Goal: Transaction & Acquisition: Purchase product/service

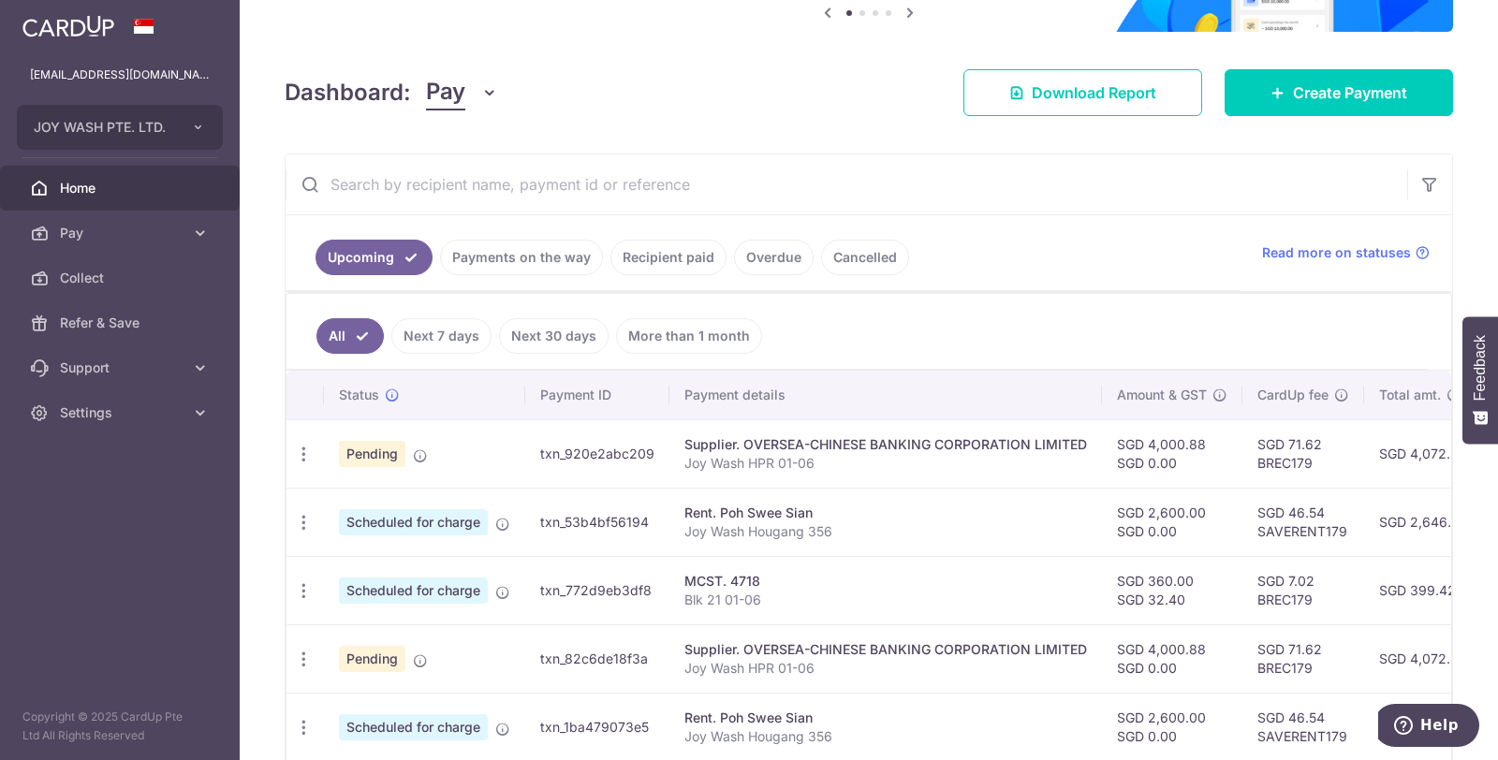
scroll to position [208, 0]
click at [687, 262] on link "Recipient paid" at bounding box center [668, 258] width 116 height 36
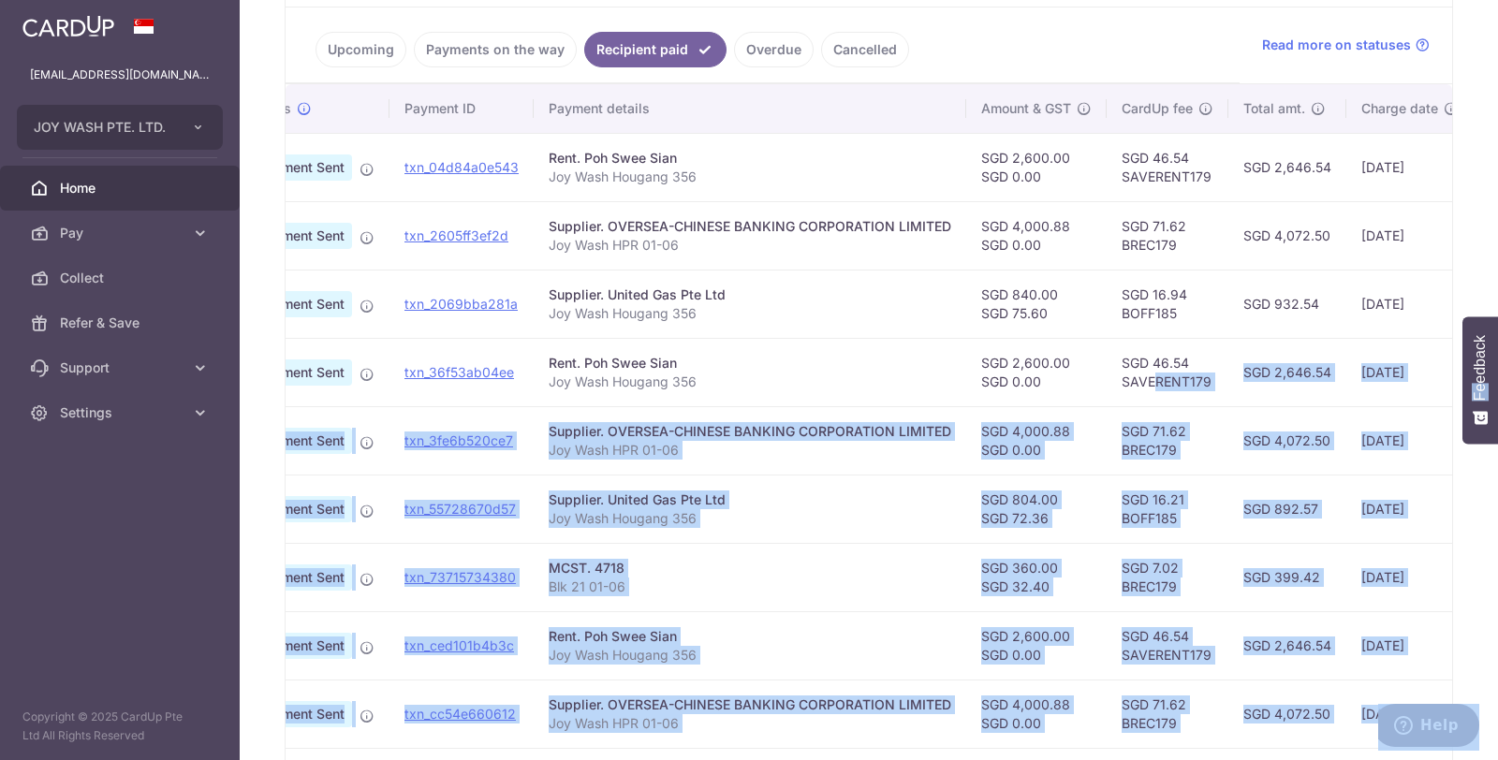
scroll to position [0, 359]
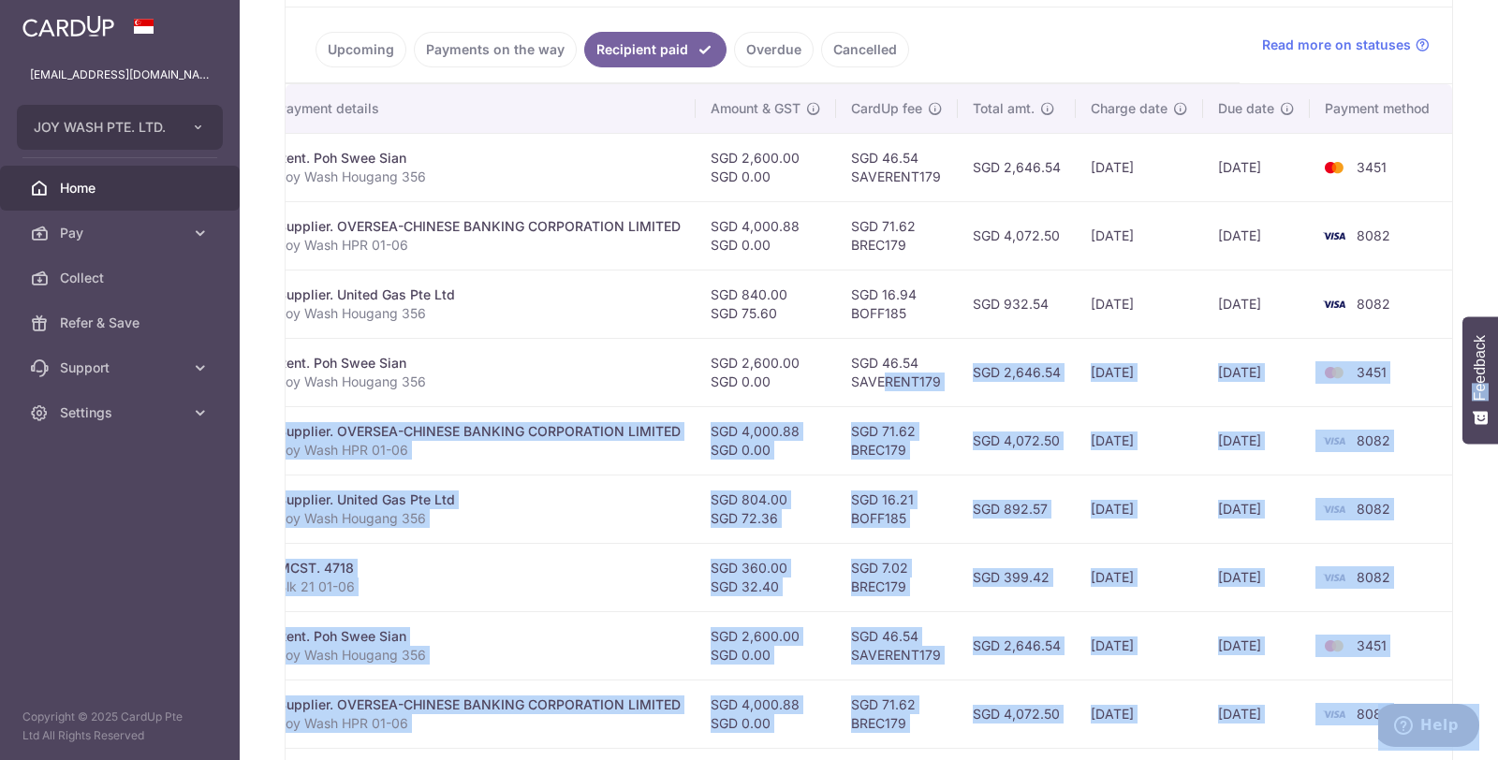
drag, startPoint x: 1242, startPoint y: 371, endPoint x: 1490, endPoint y: 384, distance: 248.5
click at [1490, 384] on body "joy.wash.9899@gmail.com JOY WASH PTE. LTD. Add new company JOY WASH PTE. LTD. H…" at bounding box center [749, 380] width 1498 height 760
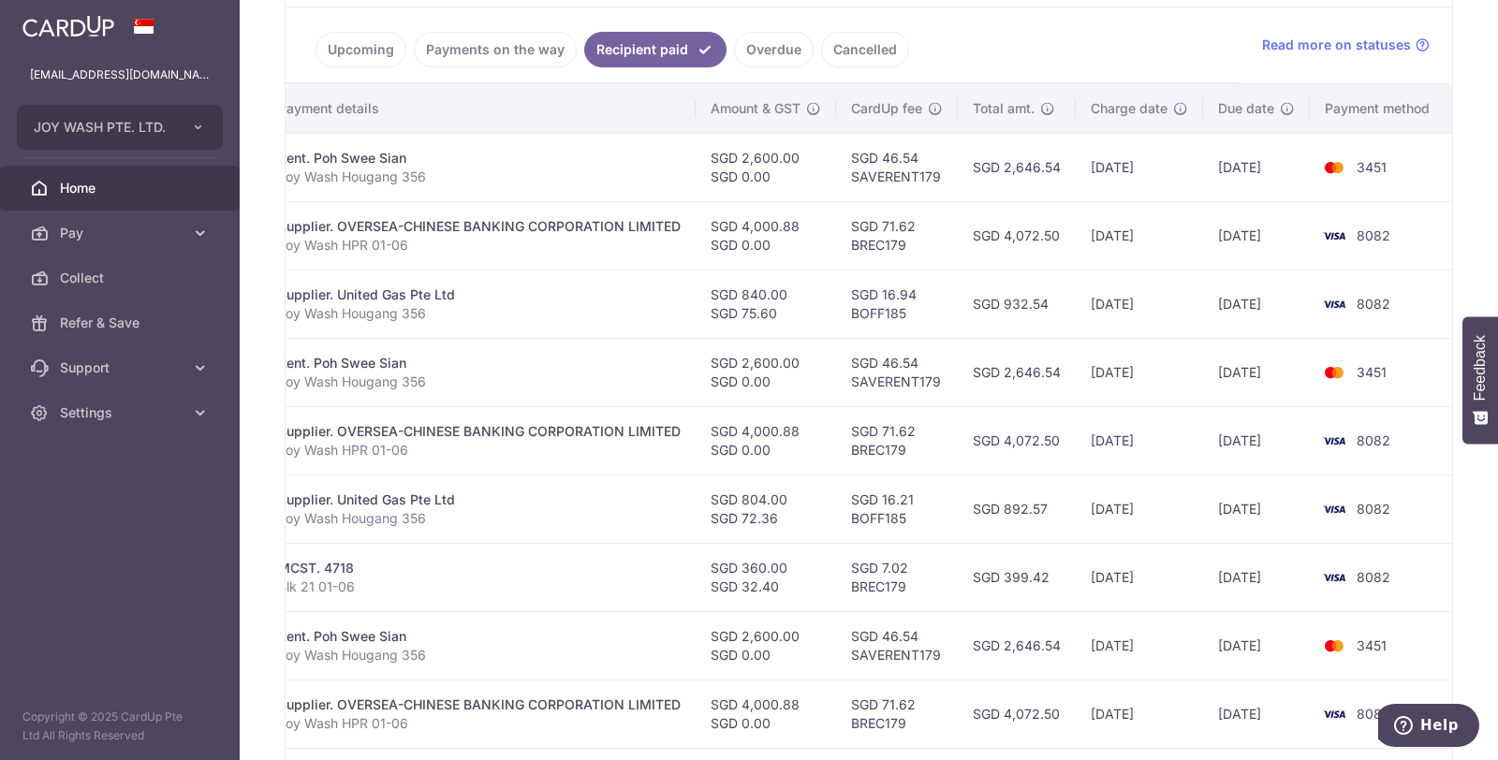
click at [1378, 290] on td "8082" at bounding box center [1381, 304] width 142 height 68
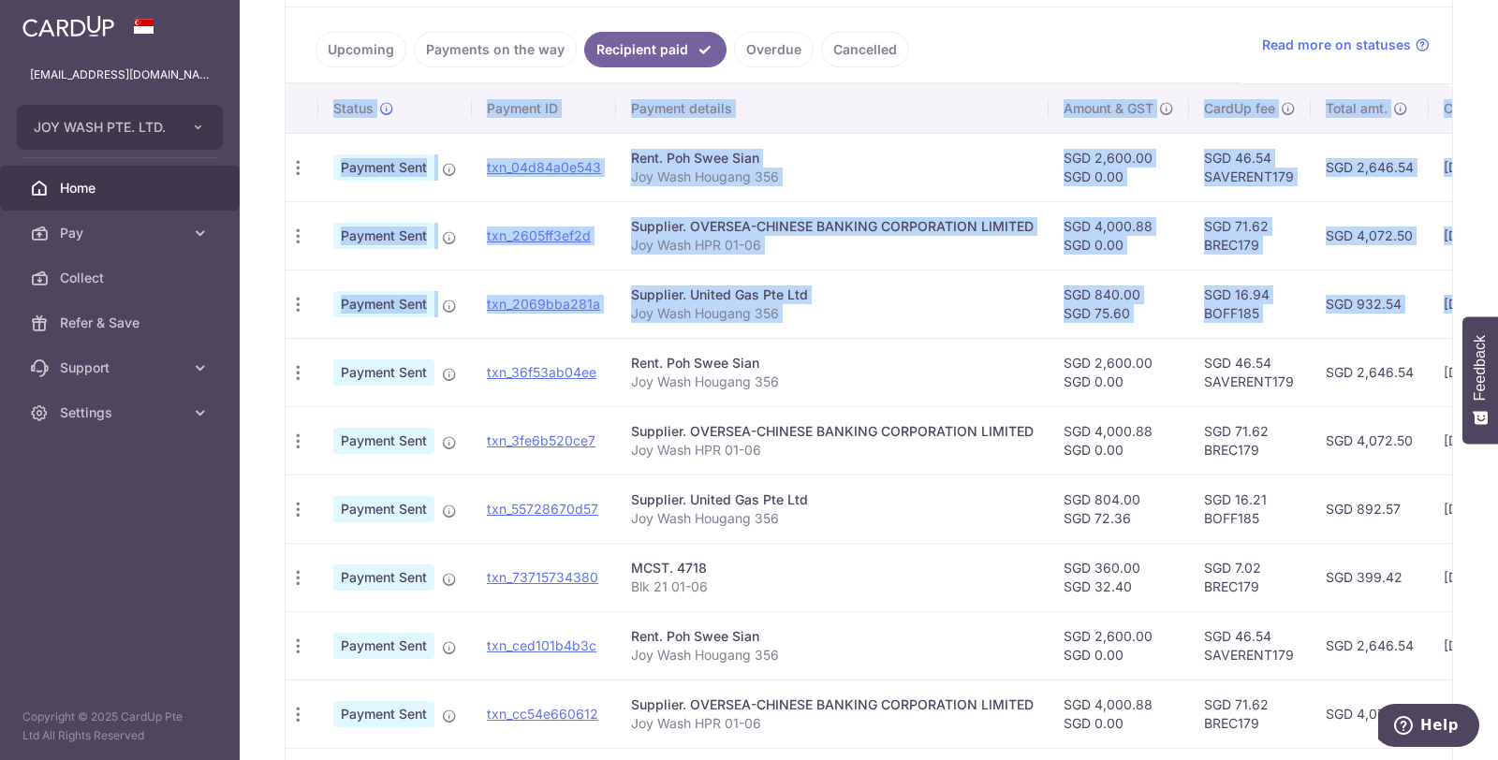
scroll to position [0, 0]
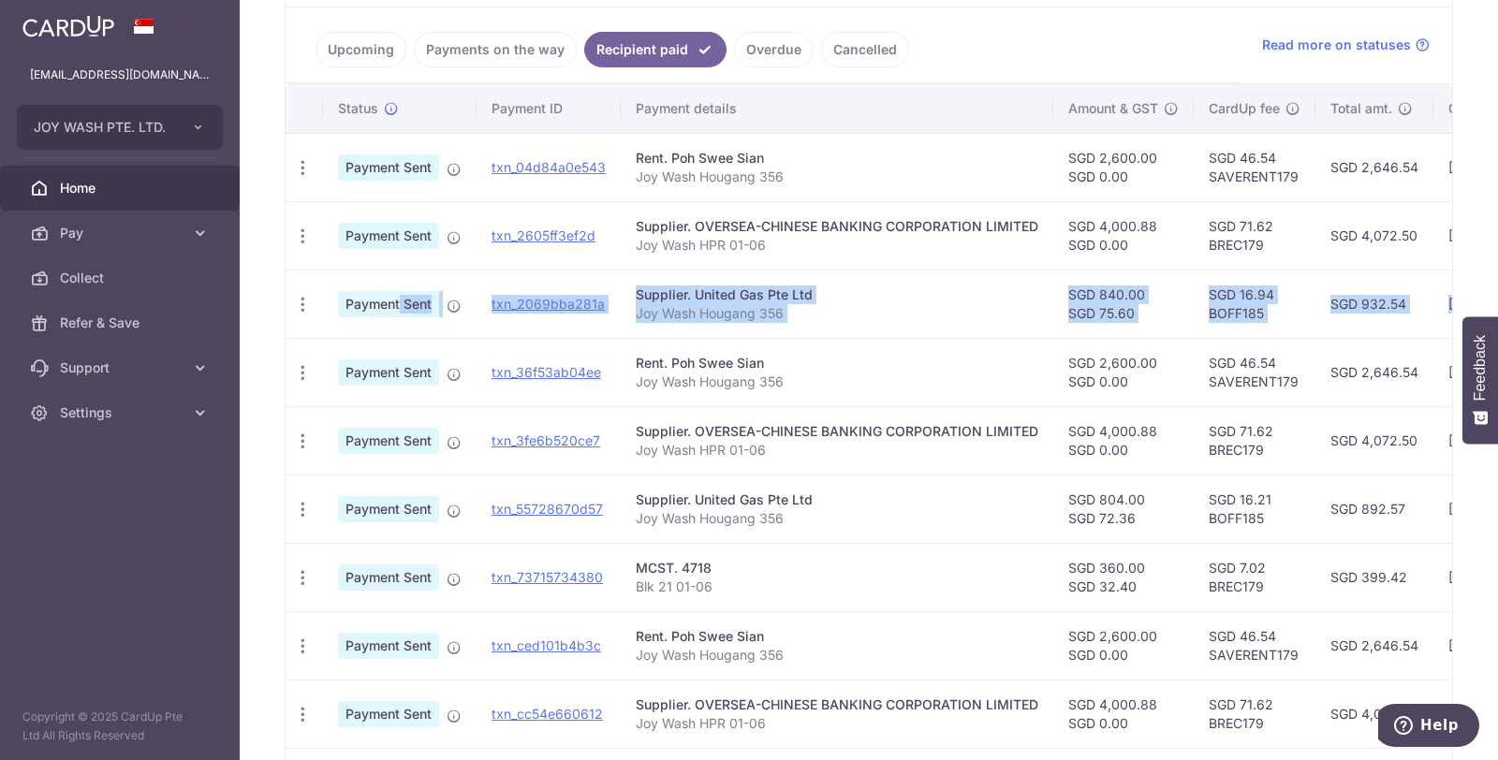
drag, startPoint x: 1391, startPoint y: 297, endPoint x: 344, endPoint y: 298, distance: 1047.7
click at [344, 298] on tr "PDF Receipt Payment Sent txn_2069bba281a Supplier. United Gas Pte Ltd Joy Wash …" at bounding box center [1048, 304] width 1524 height 68
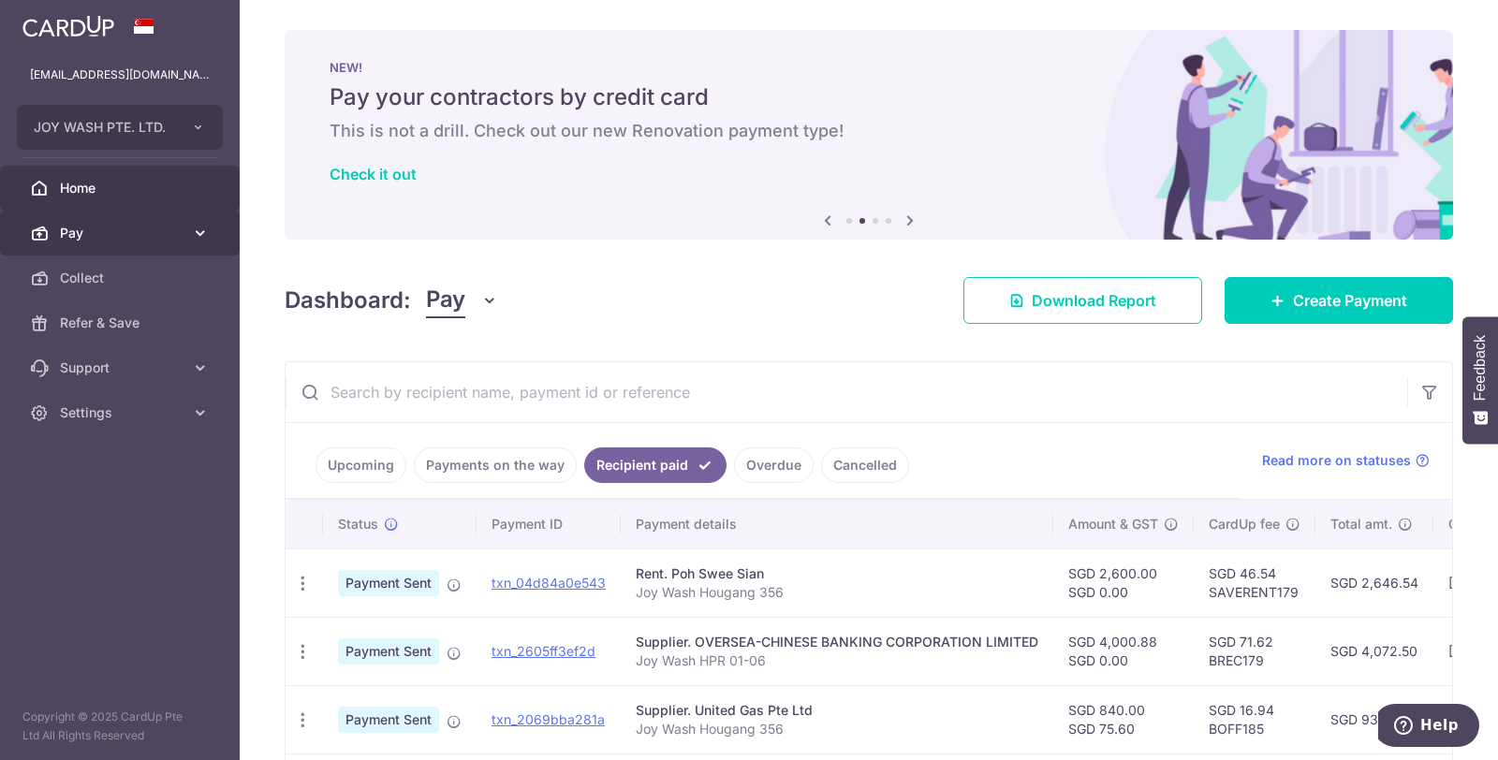
click at [198, 238] on icon at bounding box center [200, 233] width 19 height 19
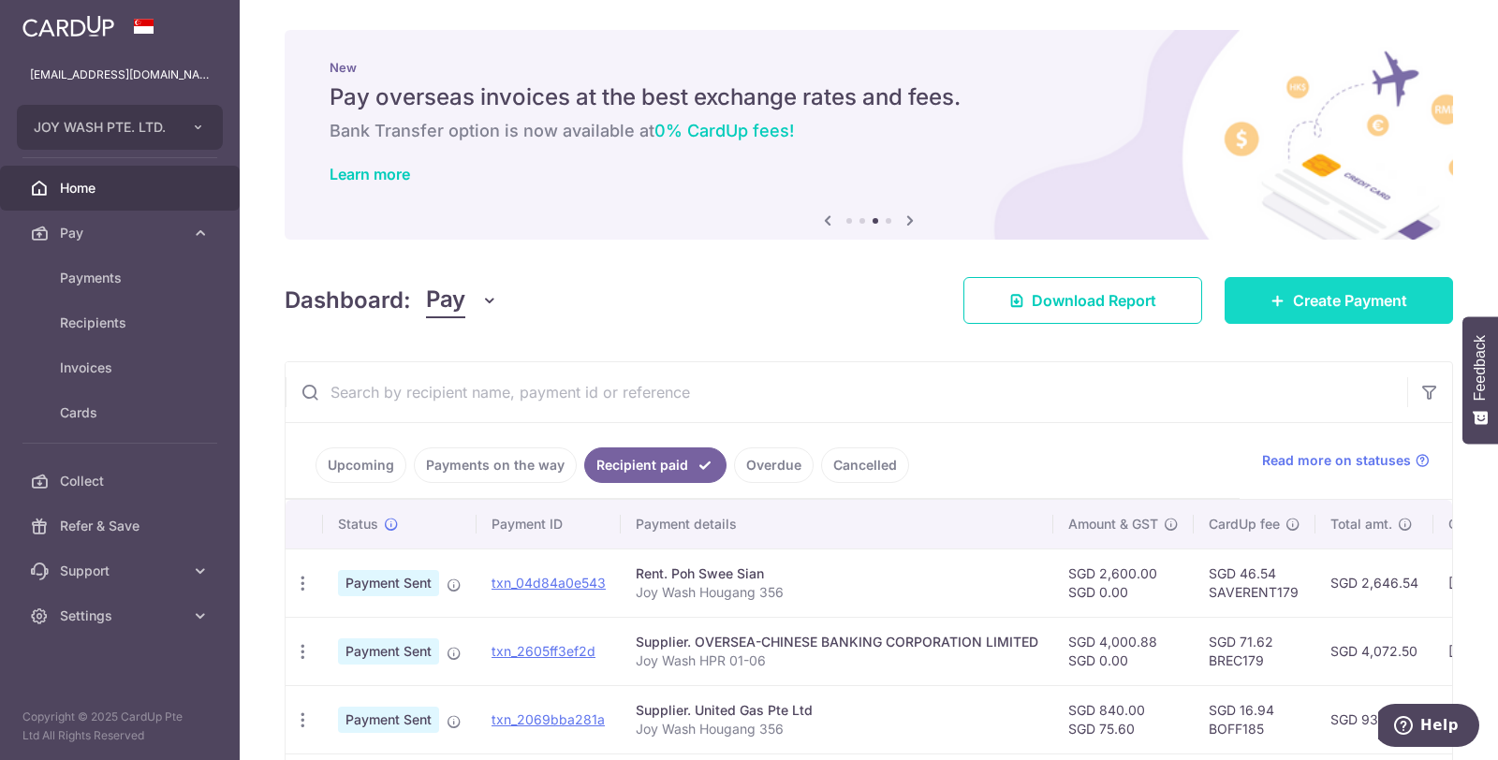
click at [1344, 300] on span "Create Payment" at bounding box center [1350, 300] width 114 height 22
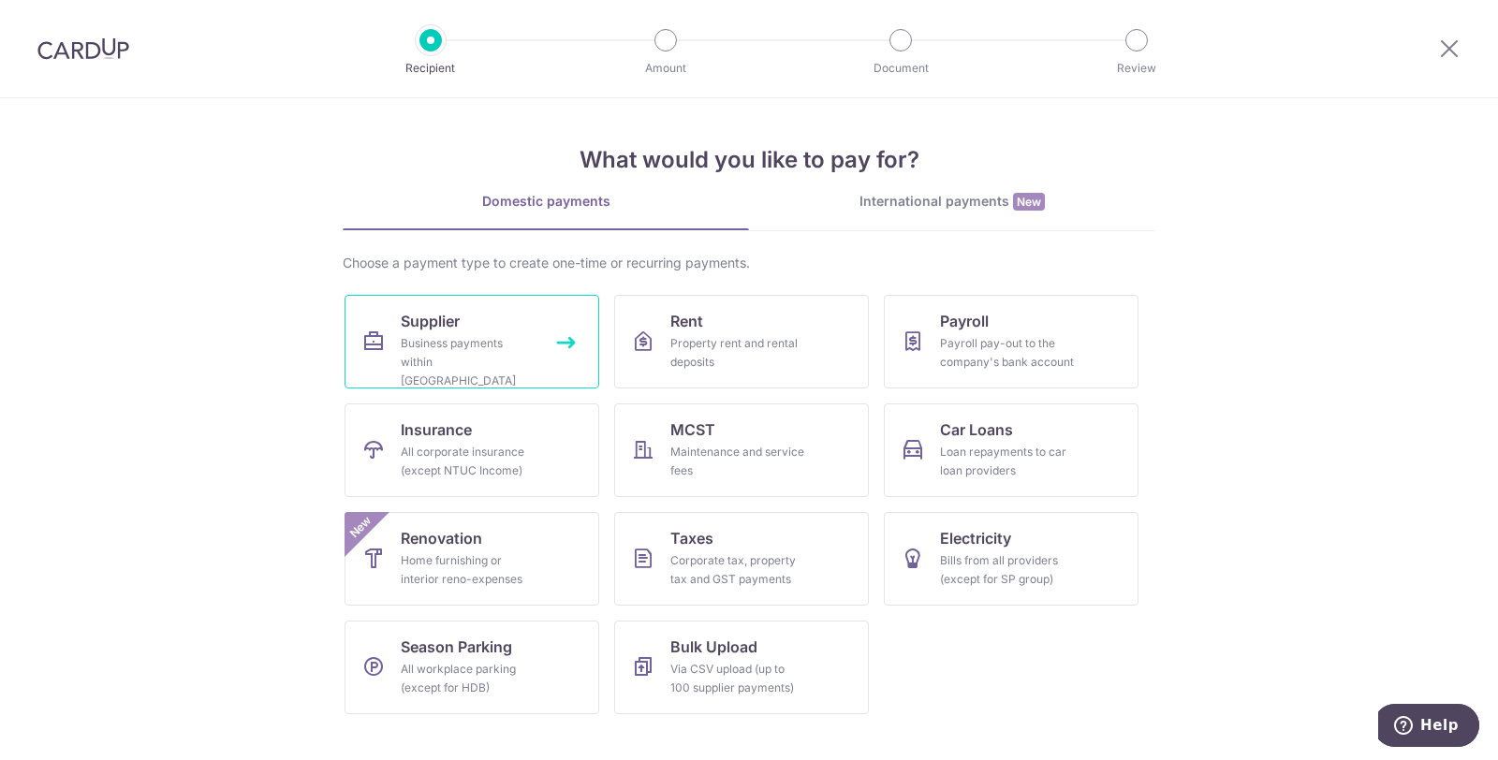
click at [459, 340] on div "Business payments within Singapore" at bounding box center [468, 362] width 135 height 56
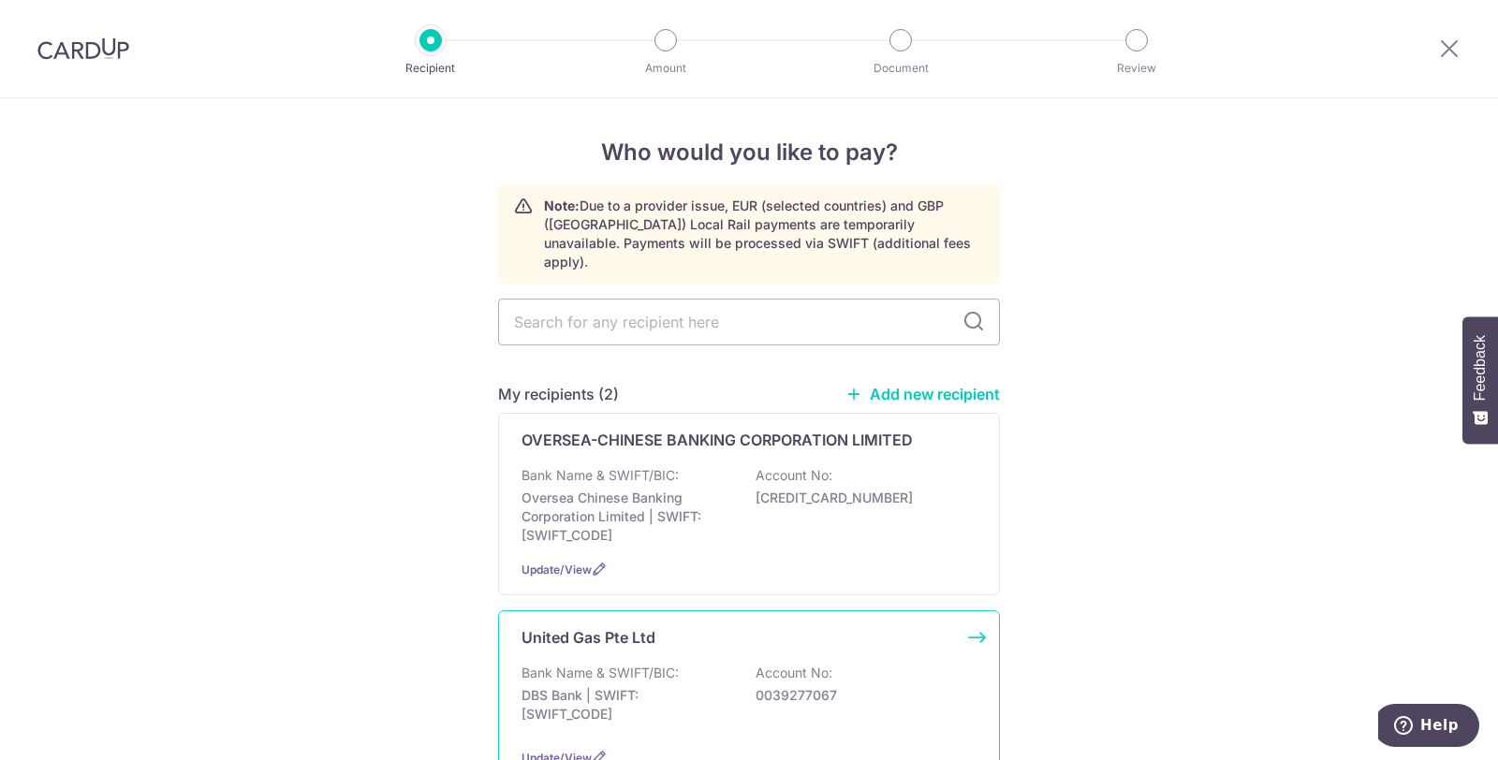
click at [668, 626] on div "United Gas Pte Ltd" at bounding box center [738, 637] width 433 height 22
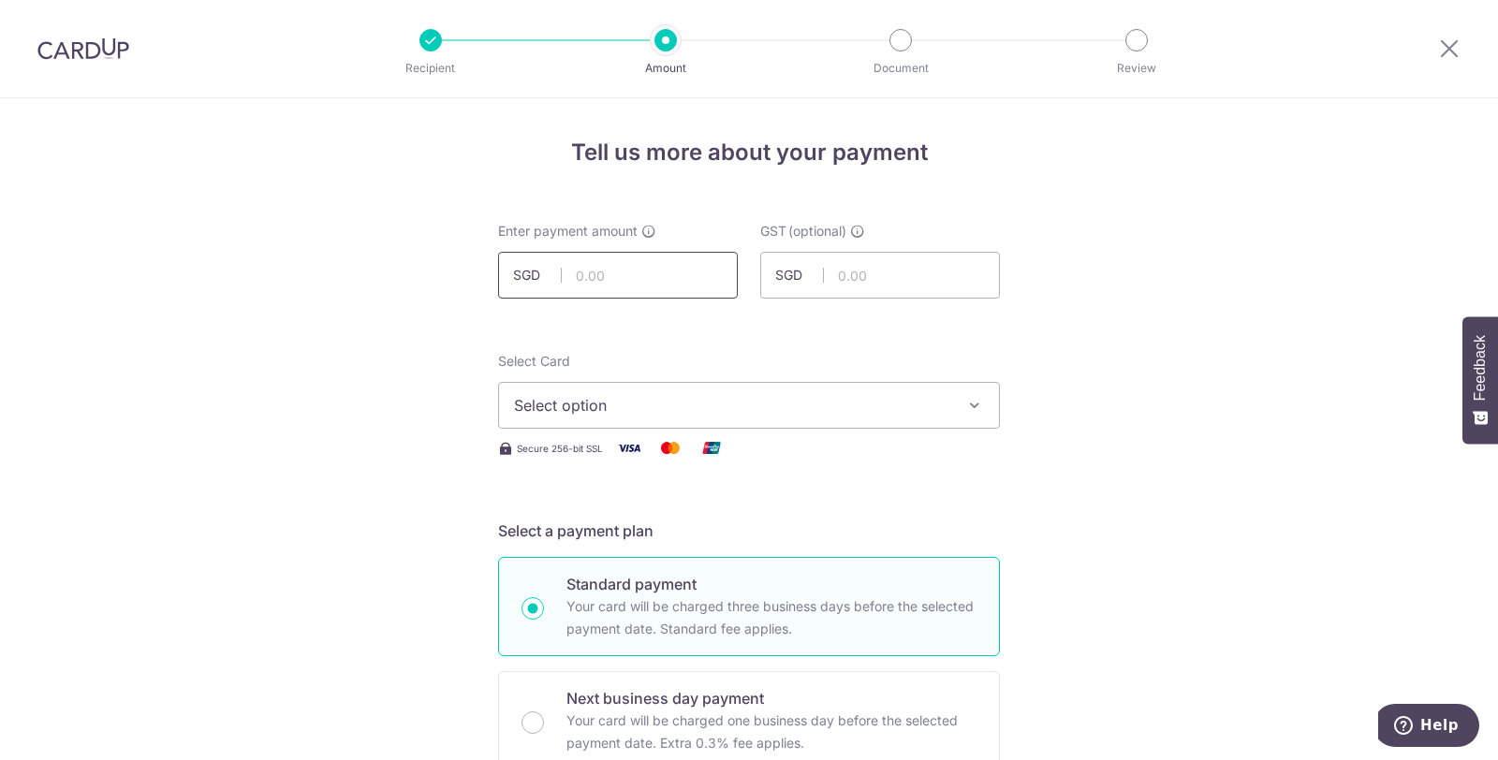
click at [624, 287] on input "text" at bounding box center [618, 275] width 240 height 47
type input "816.00"
click at [847, 277] on input "text" at bounding box center [880, 275] width 240 height 47
type input "73.44"
click at [762, 408] on span "Select option" at bounding box center [732, 405] width 436 height 22
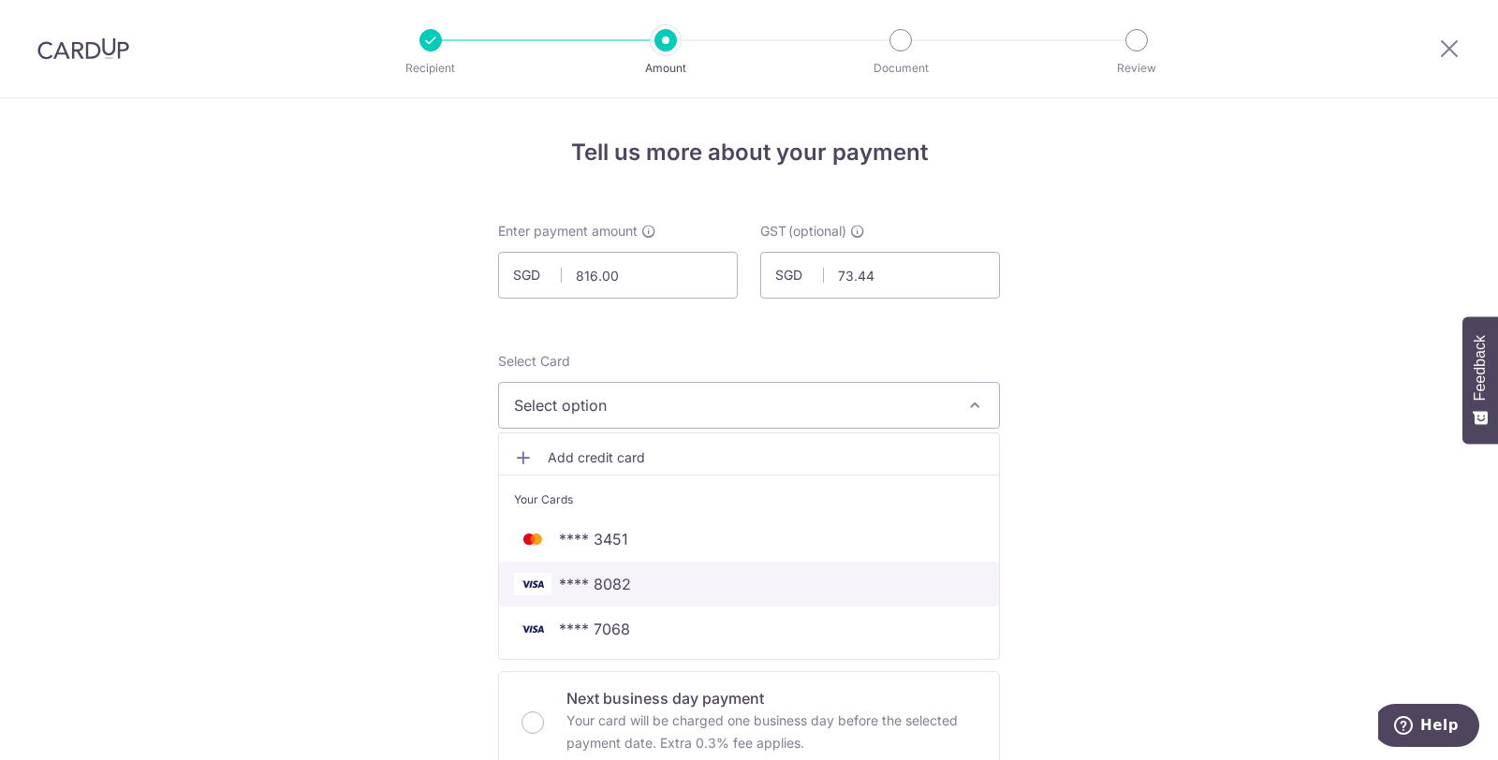
click at [707, 582] on span "**** 8082" at bounding box center [749, 584] width 470 height 22
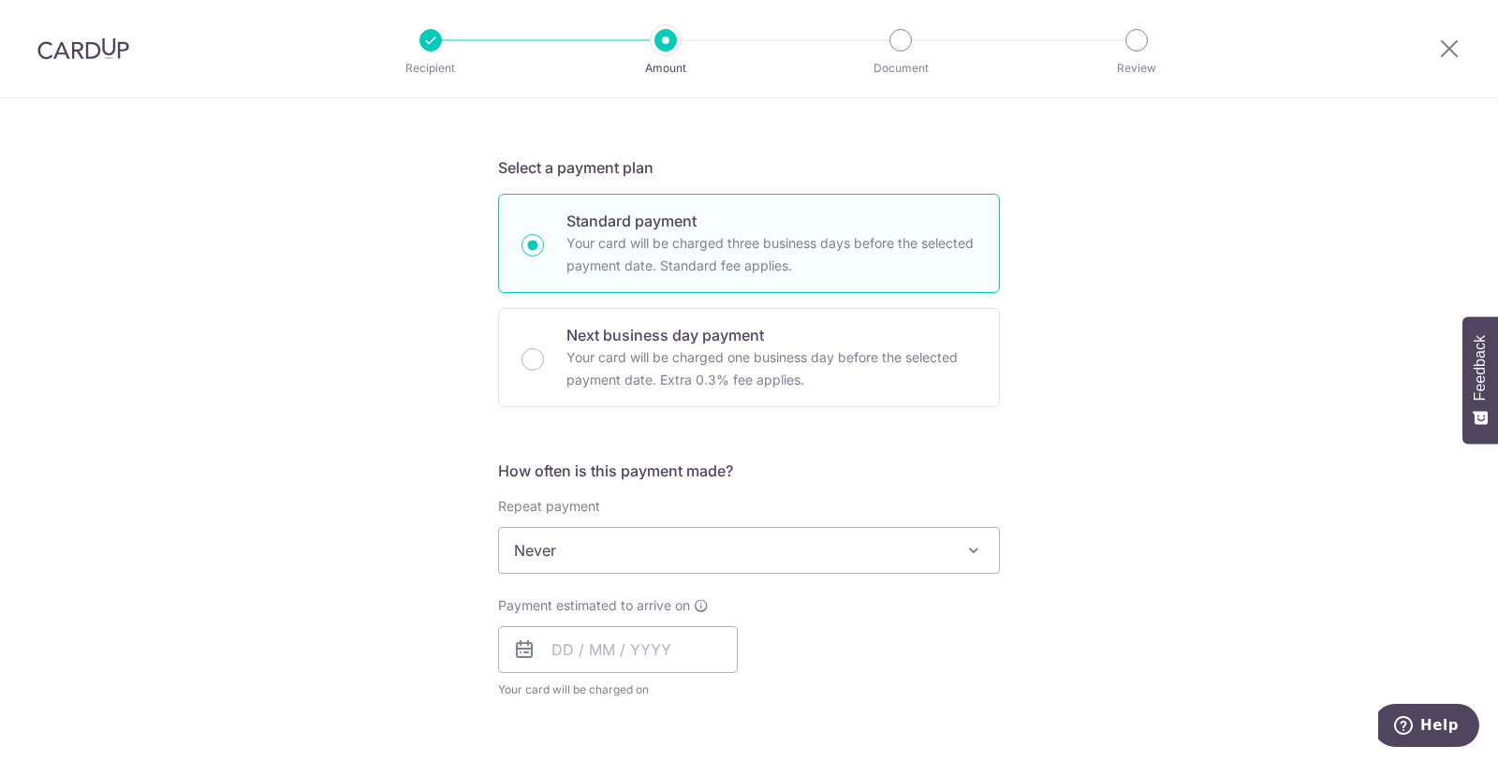
scroll to position [416, 0]
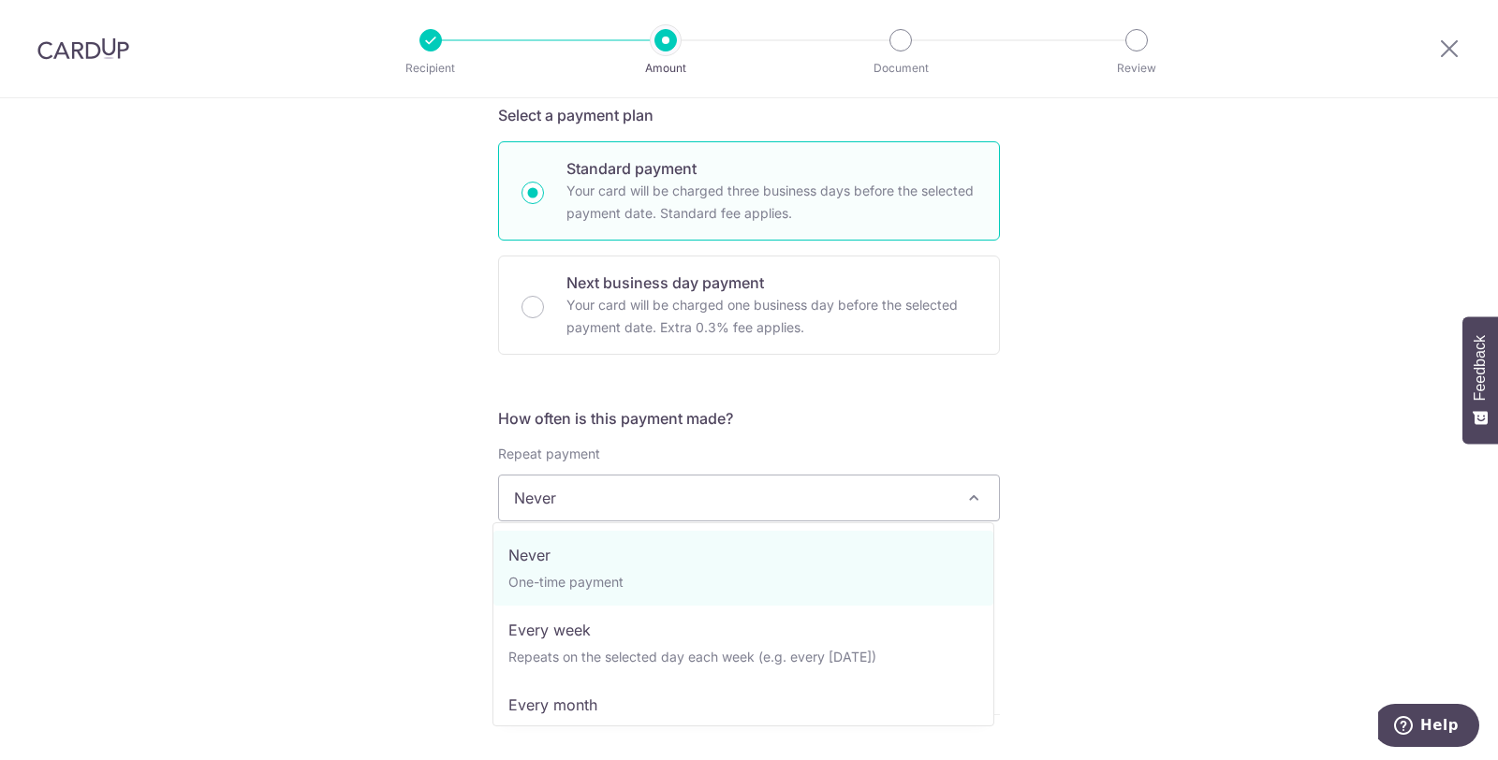
click at [713, 499] on span "Never" at bounding box center [749, 498] width 500 height 45
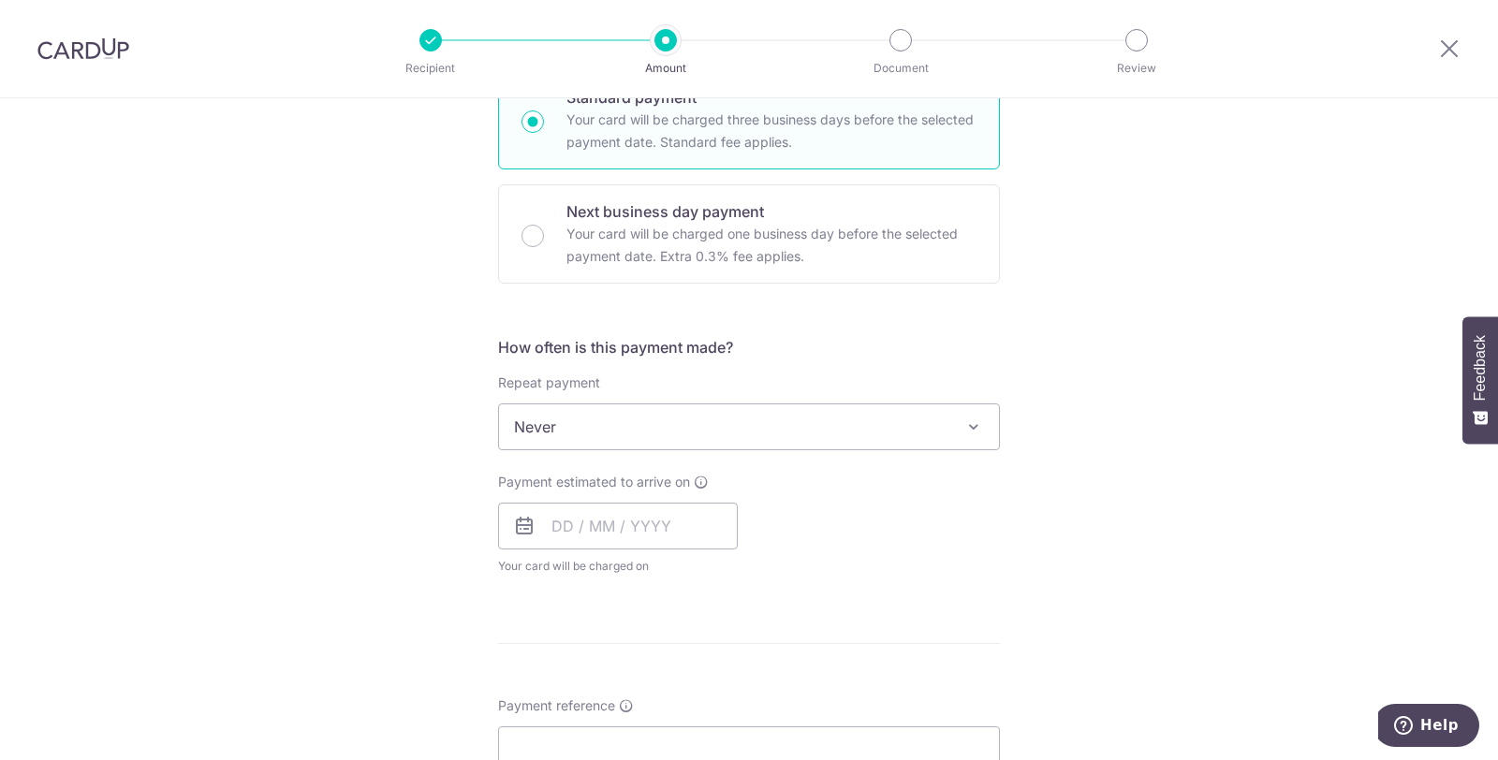
scroll to position [624, 0]
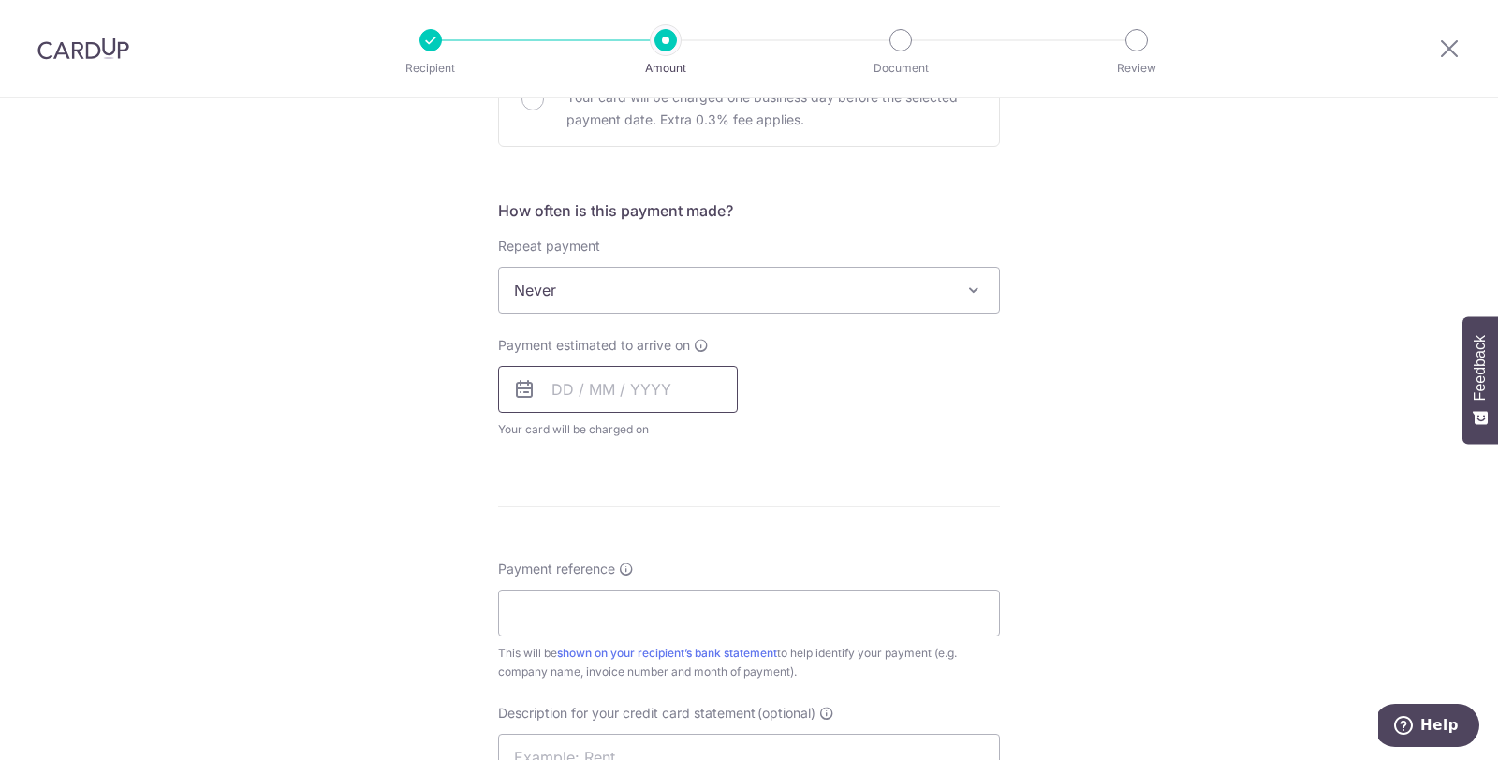
click at [683, 399] on input "text" at bounding box center [618, 389] width 240 height 47
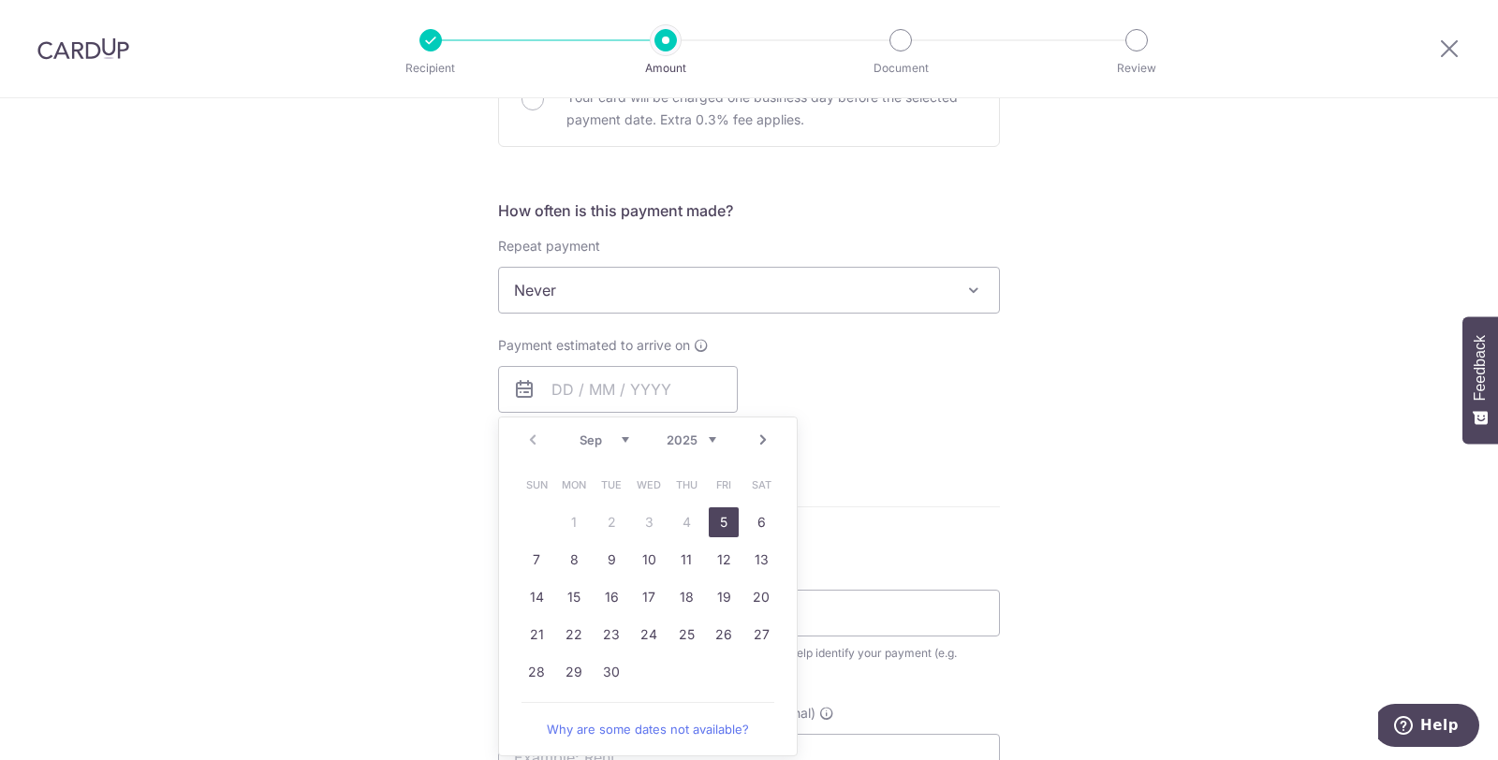
click at [723, 525] on link "5" at bounding box center [724, 522] width 30 height 30
type input "[DATE]"
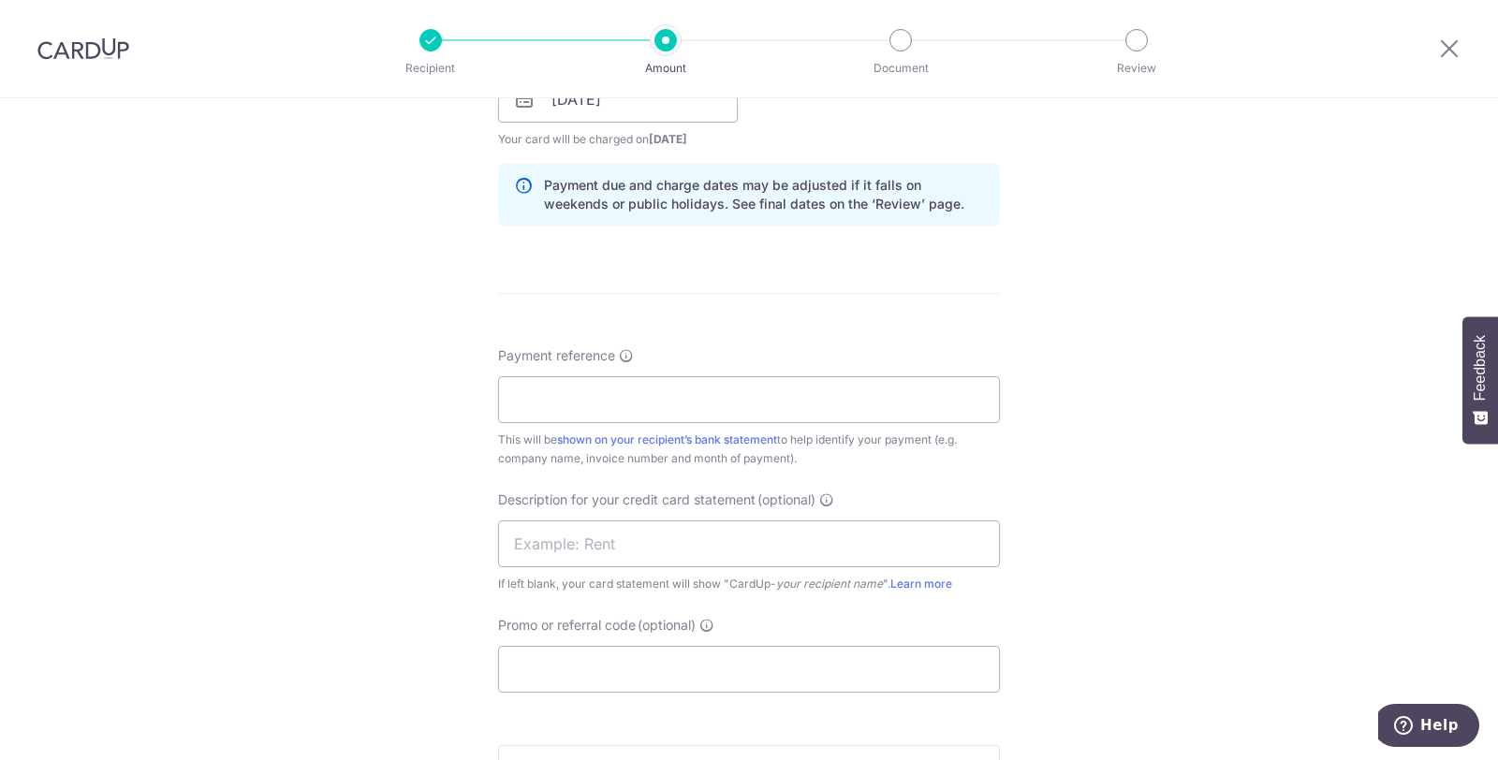
scroll to position [936, 0]
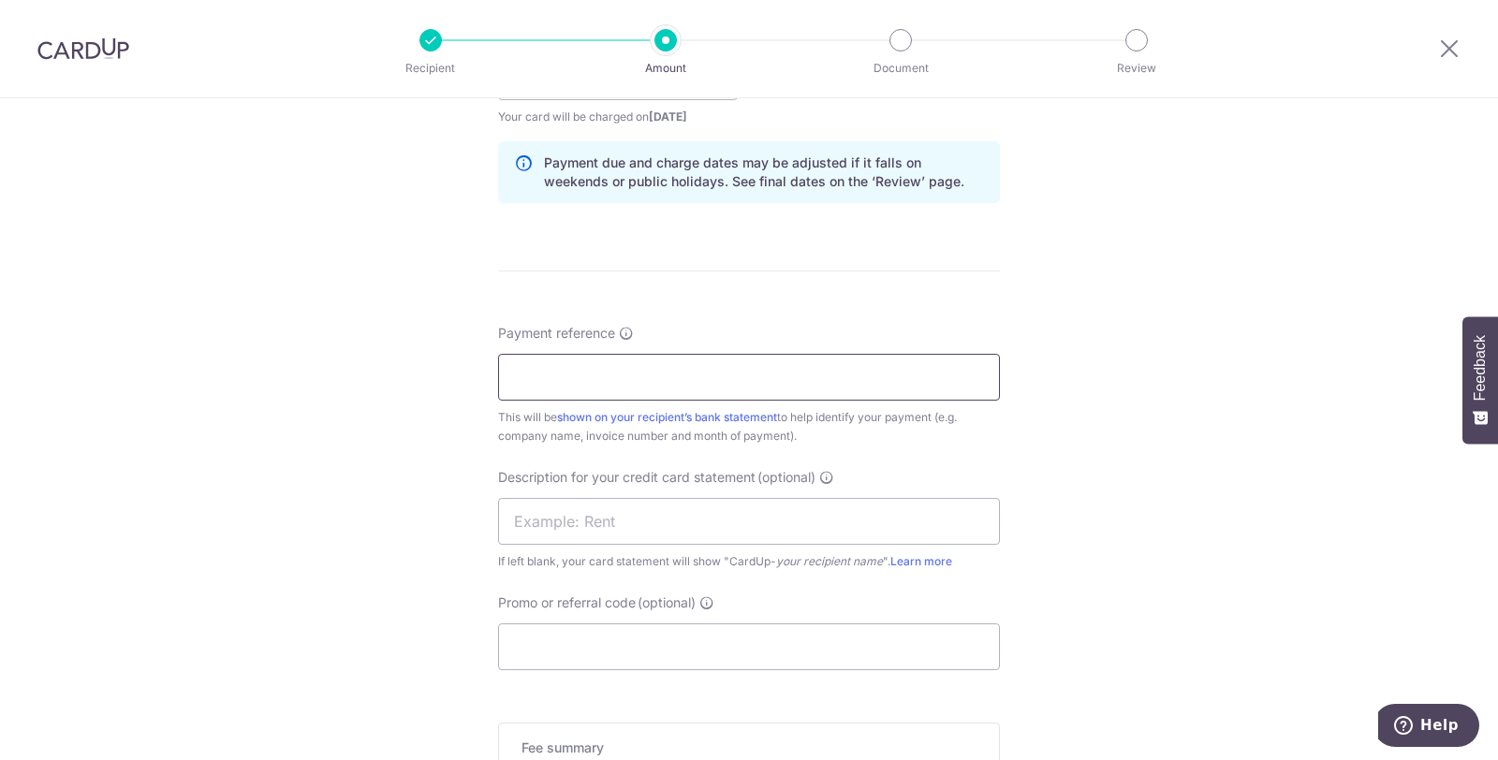
click at [729, 372] on input "Payment reference" at bounding box center [749, 377] width 502 height 47
type input "Joy Wash Hougang 356"
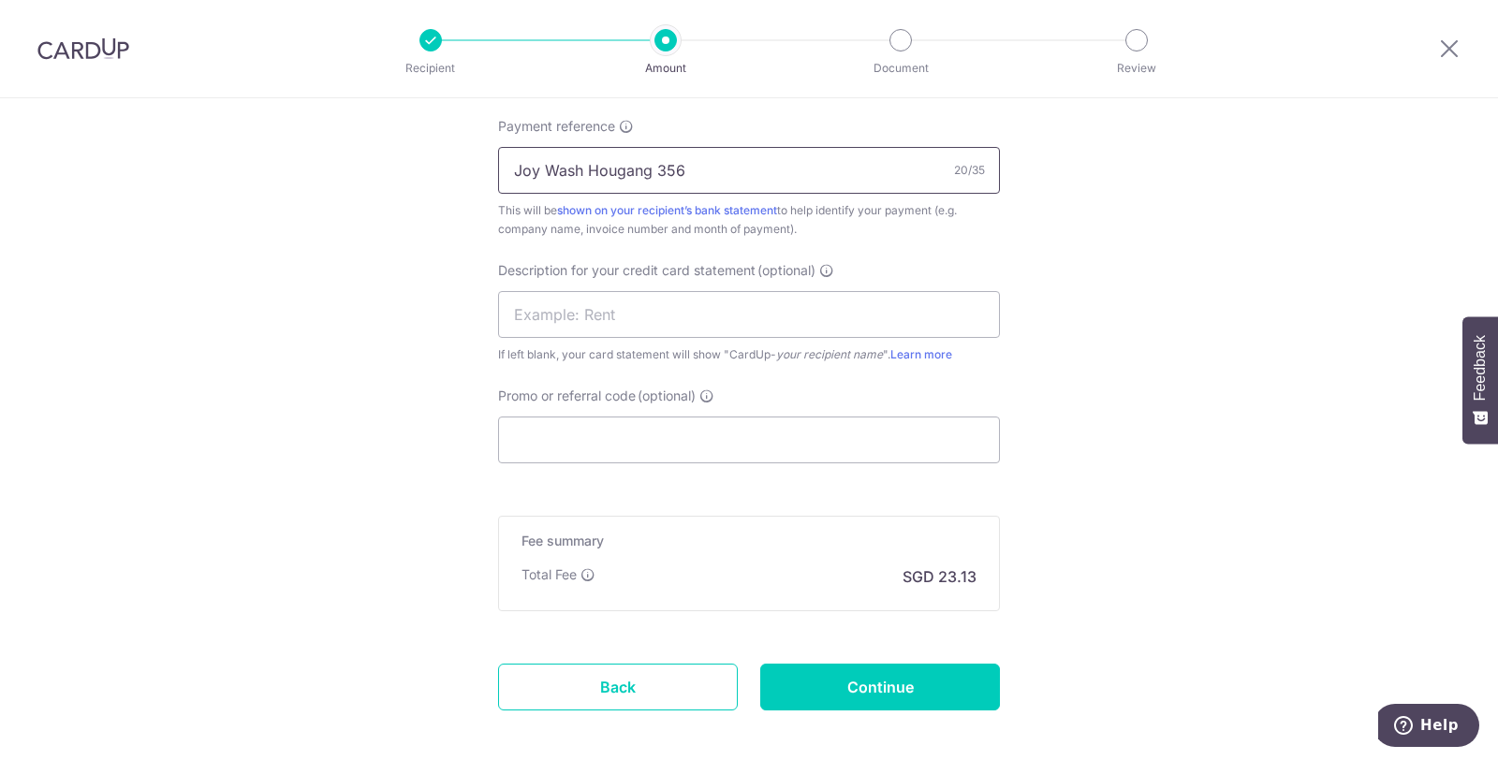
scroll to position [1144, 0]
click at [597, 433] on input "Promo or referral code (optional)" at bounding box center [749, 439] width 502 height 47
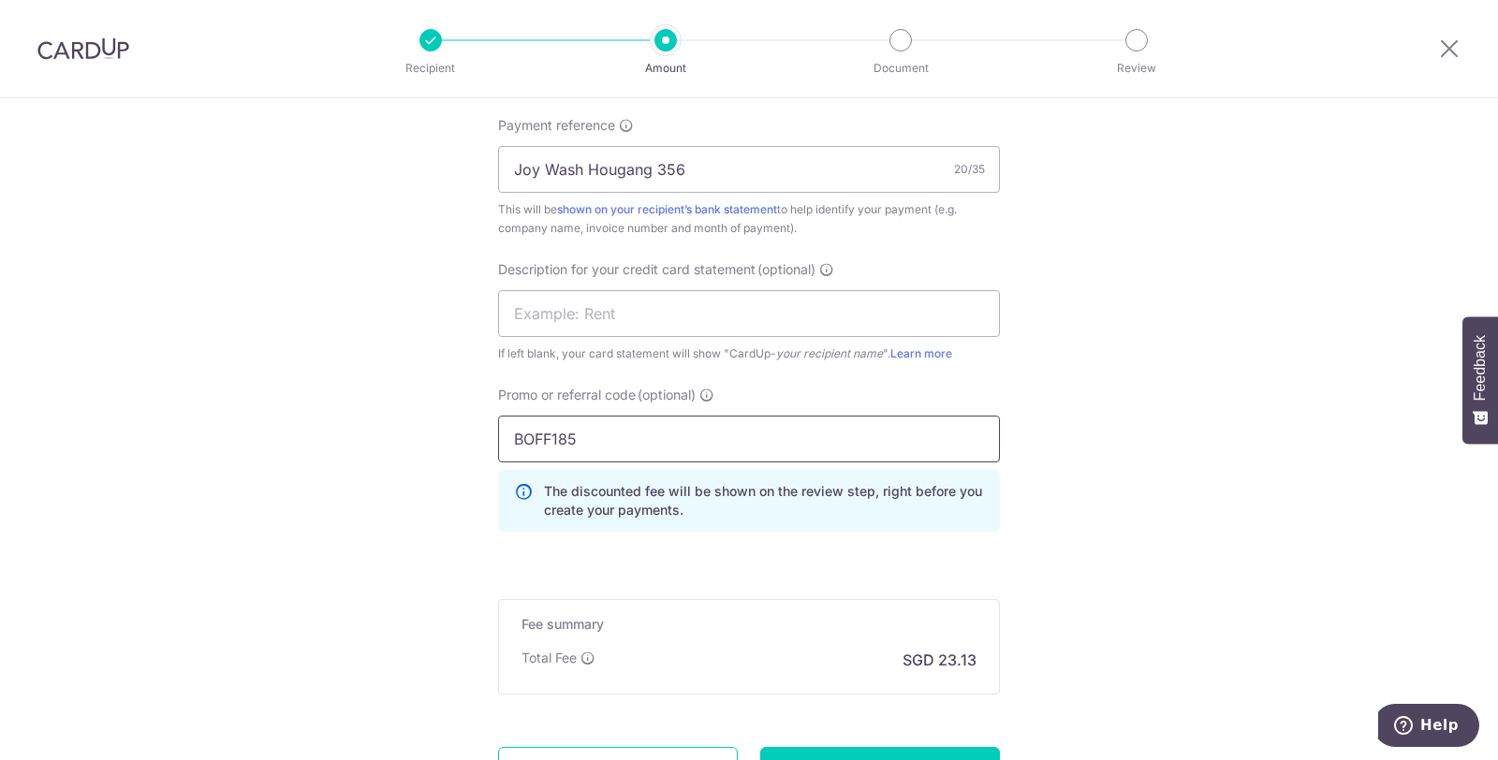
type input "BOFF185"
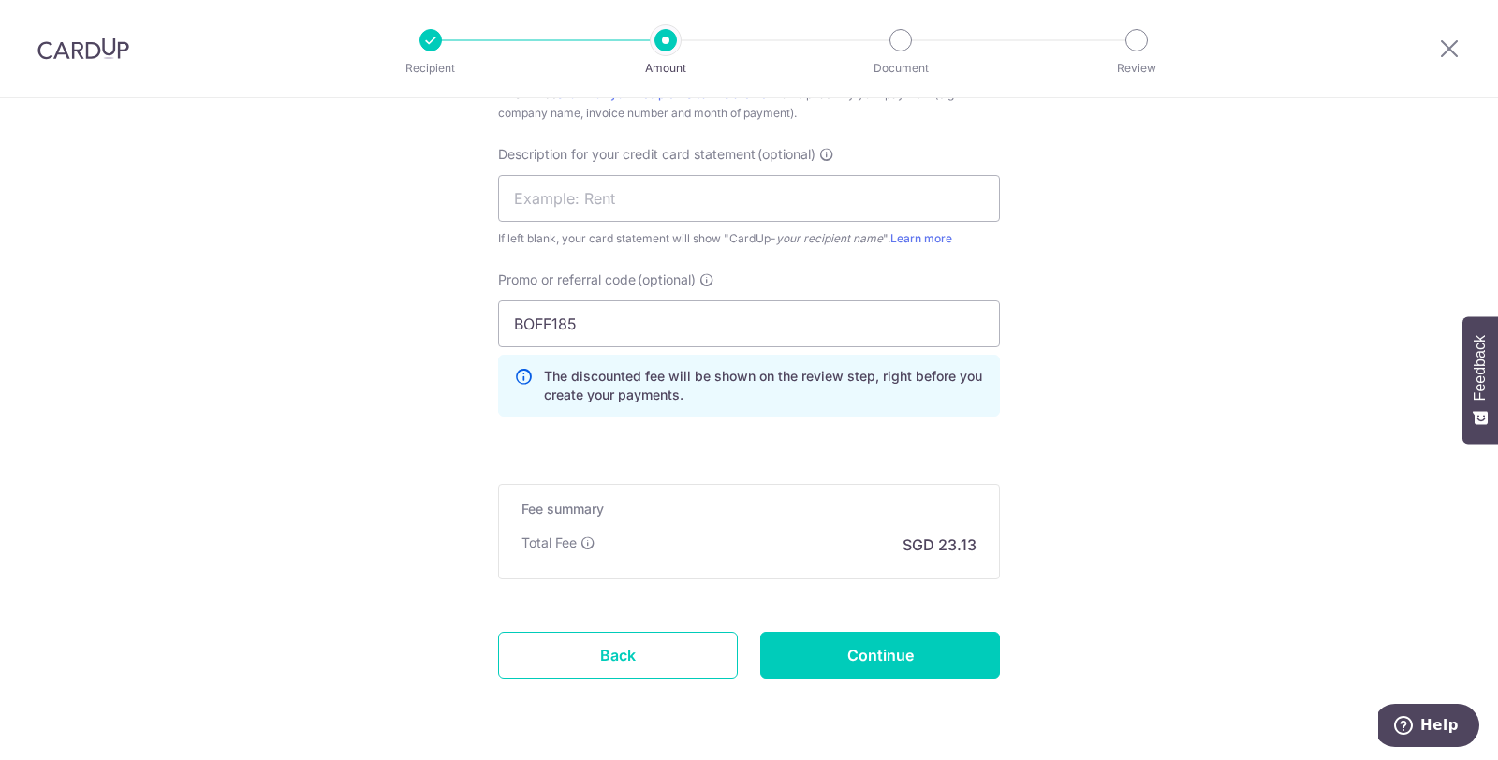
scroll to position [1312, 0]
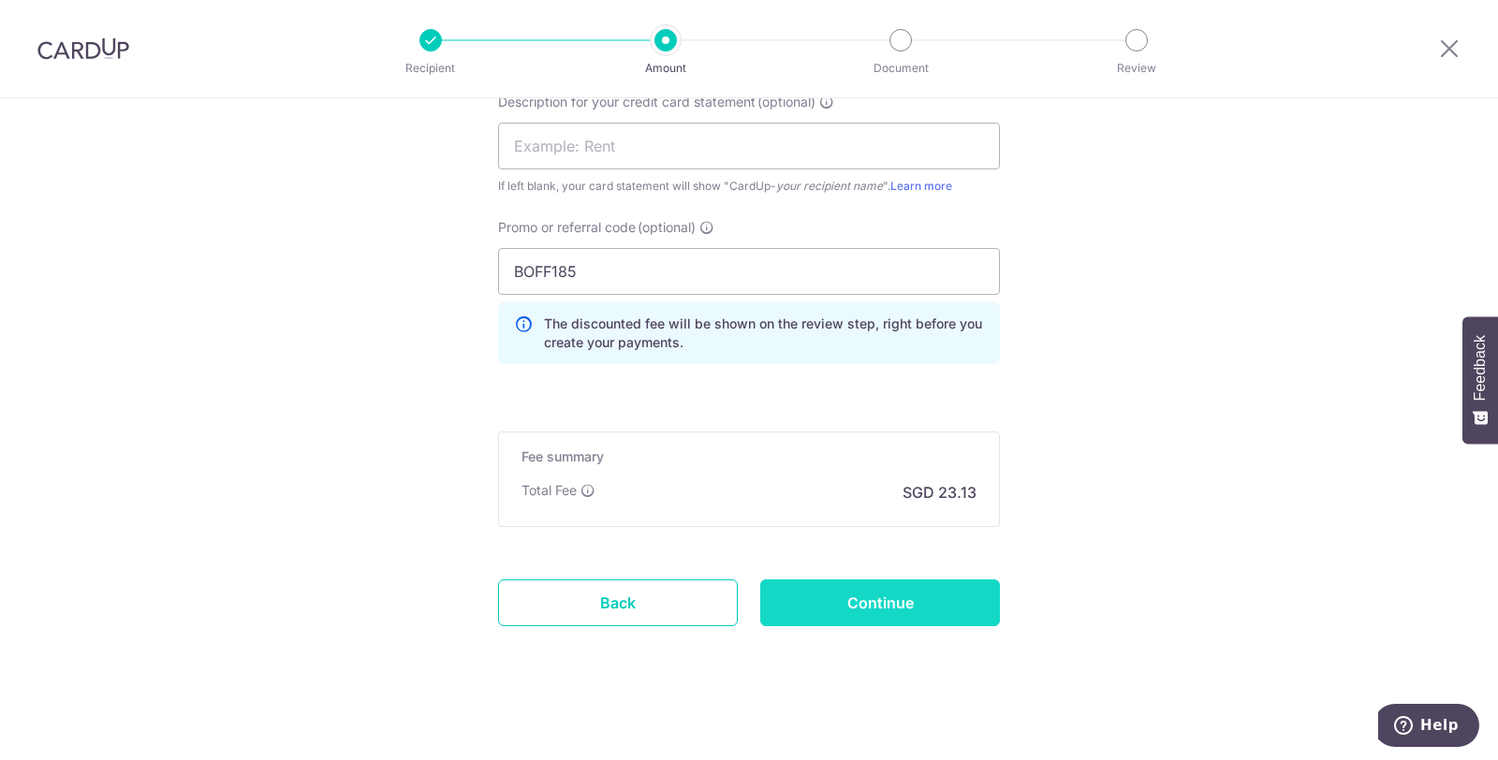
click at [863, 599] on input "Continue" at bounding box center [880, 603] width 240 height 47
type input "Create Schedule"
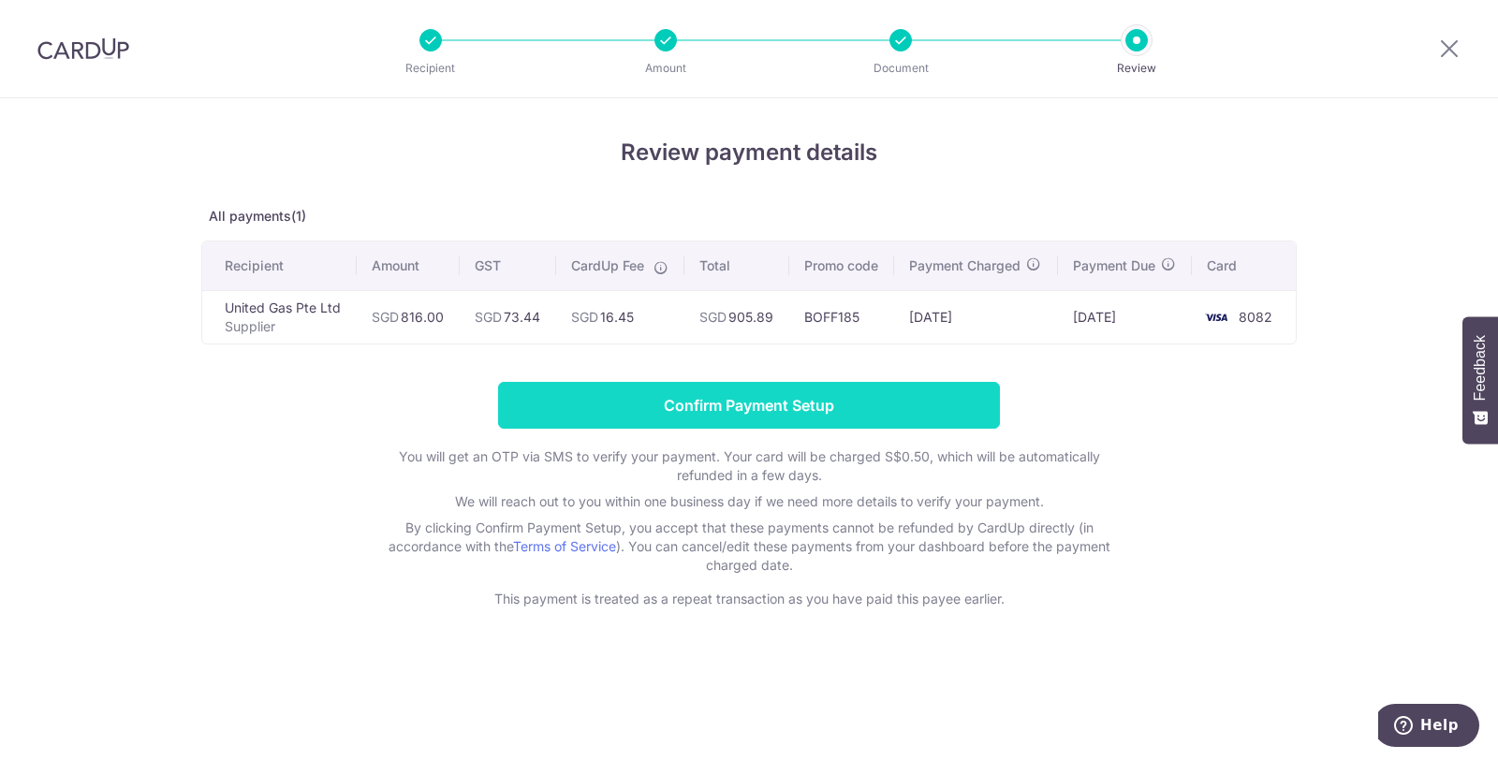
click at [756, 399] on input "Confirm Payment Setup" at bounding box center [749, 405] width 502 height 47
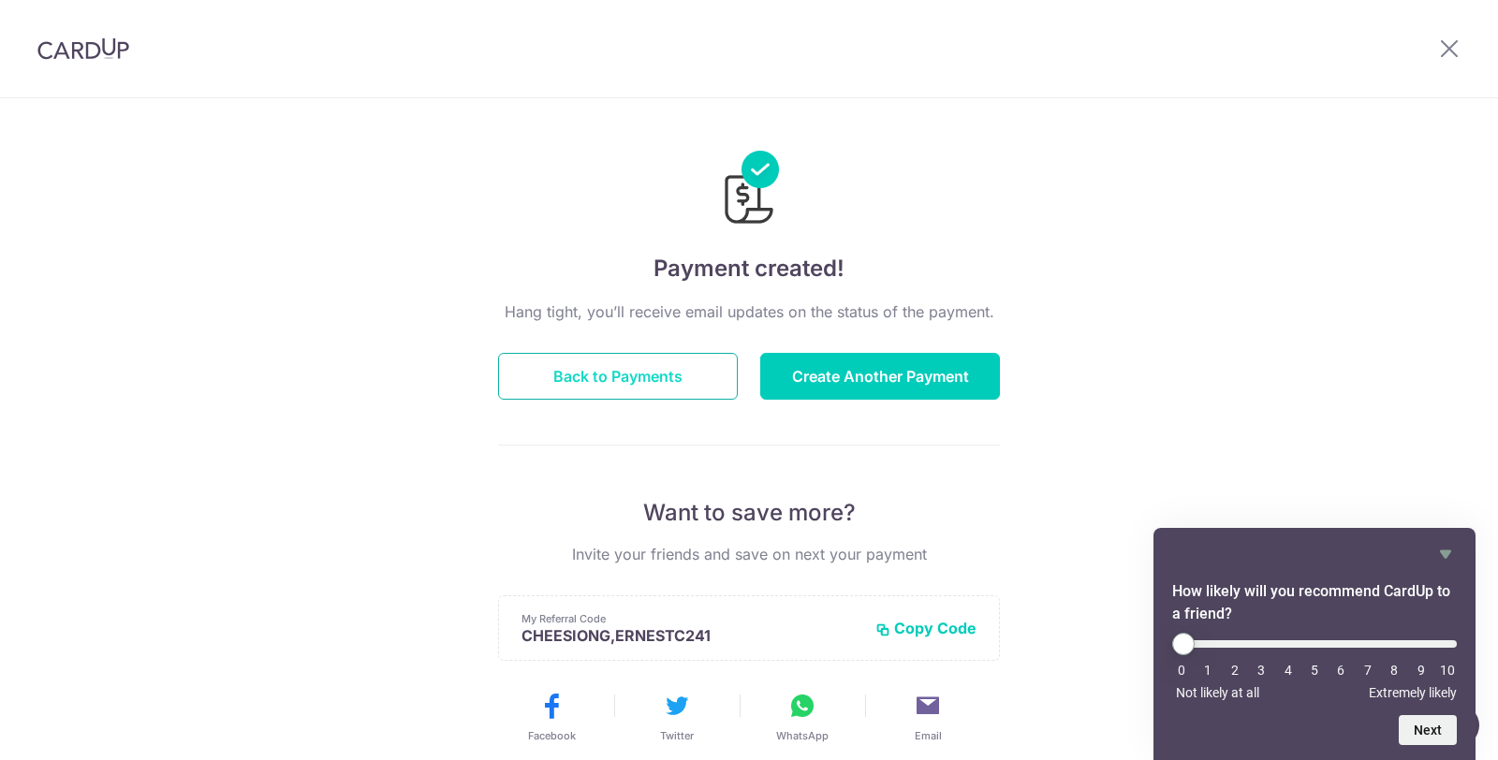
click at [581, 375] on button "Back to Payments" at bounding box center [618, 376] width 240 height 47
